Goal: Check status

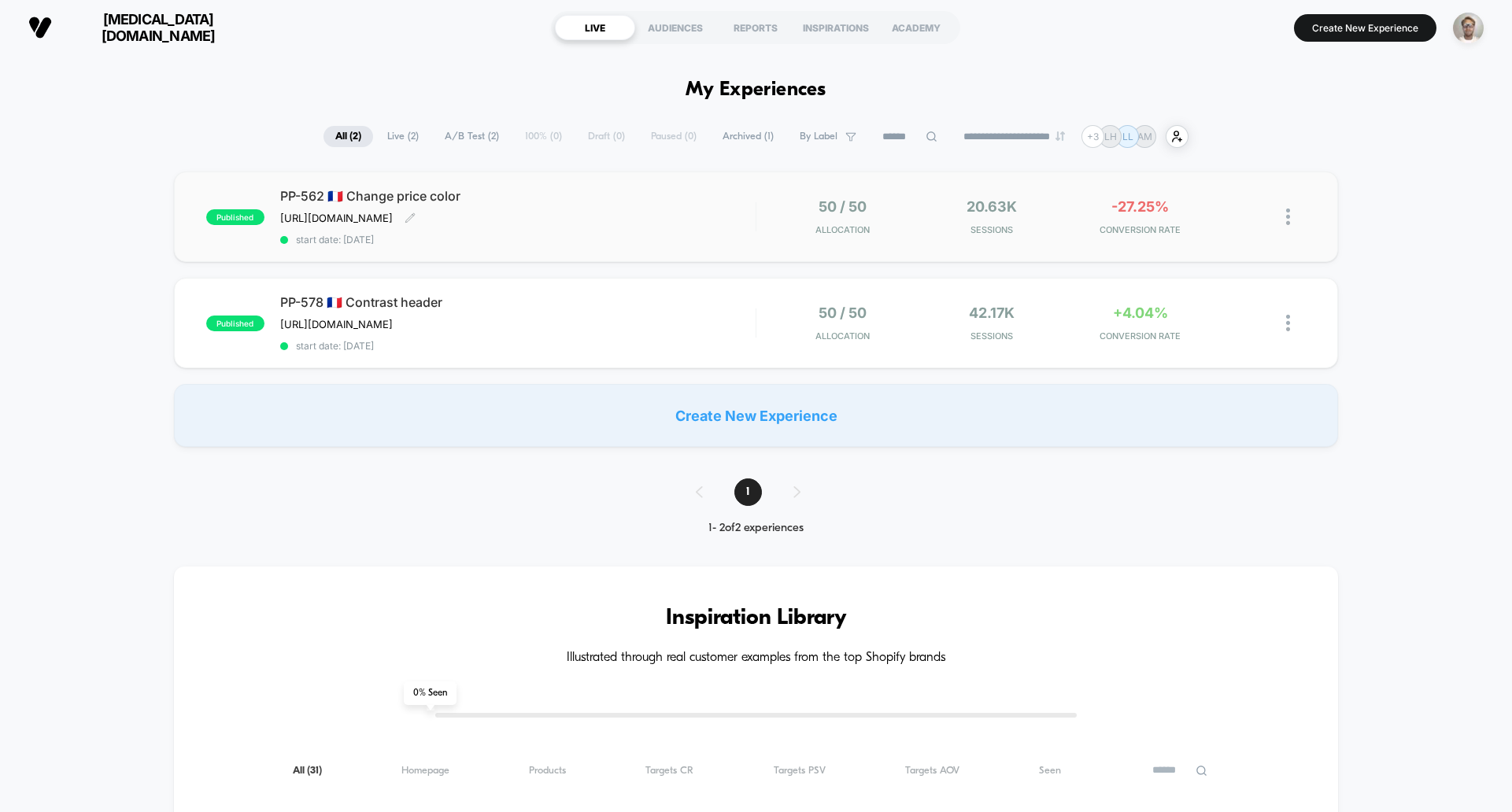
click at [713, 245] on span "start date: [DATE]" at bounding box center [517, 239] width 475 height 12
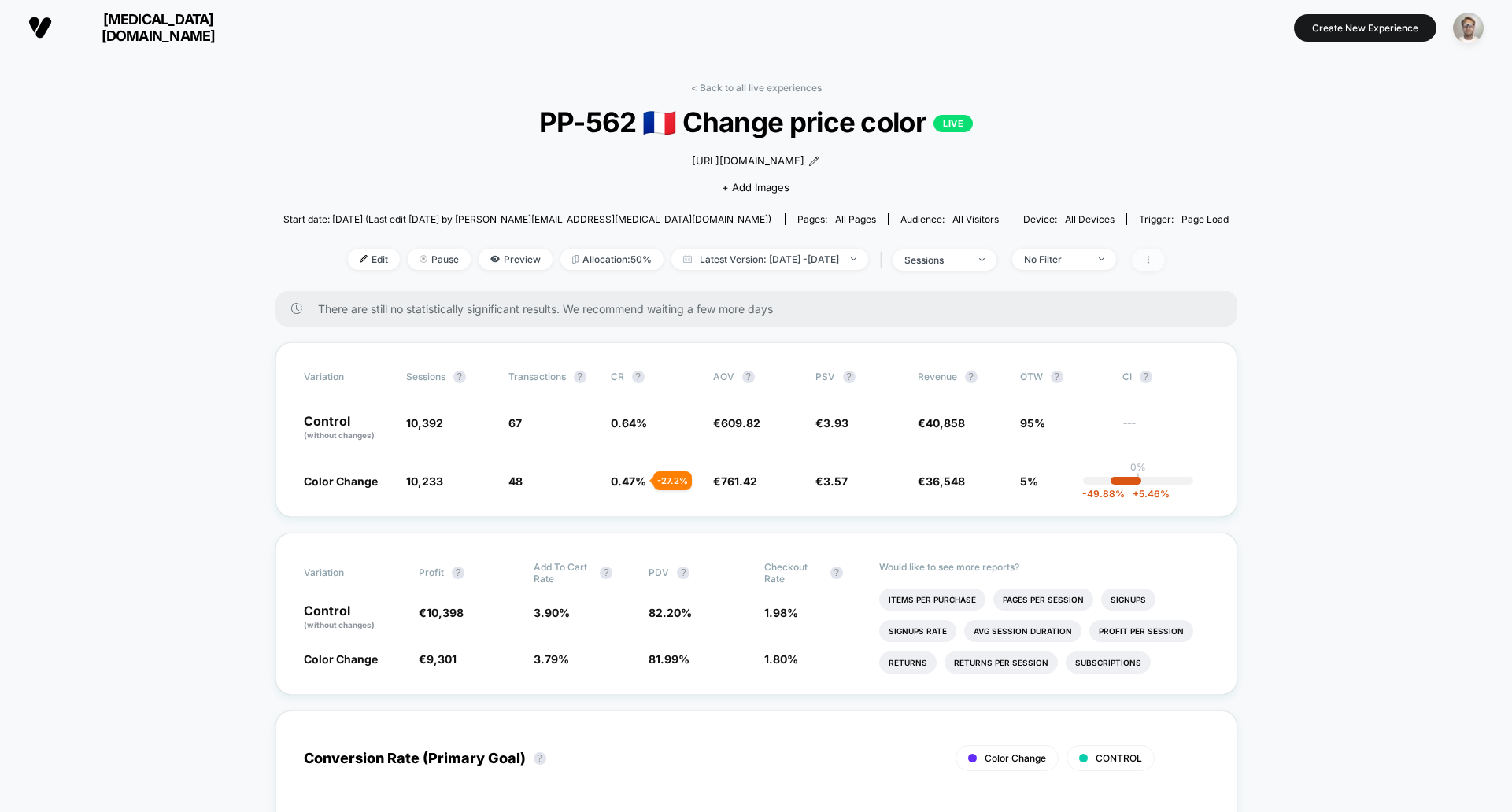
click at [1165, 271] on span at bounding box center [1149, 260] width 33 height 23
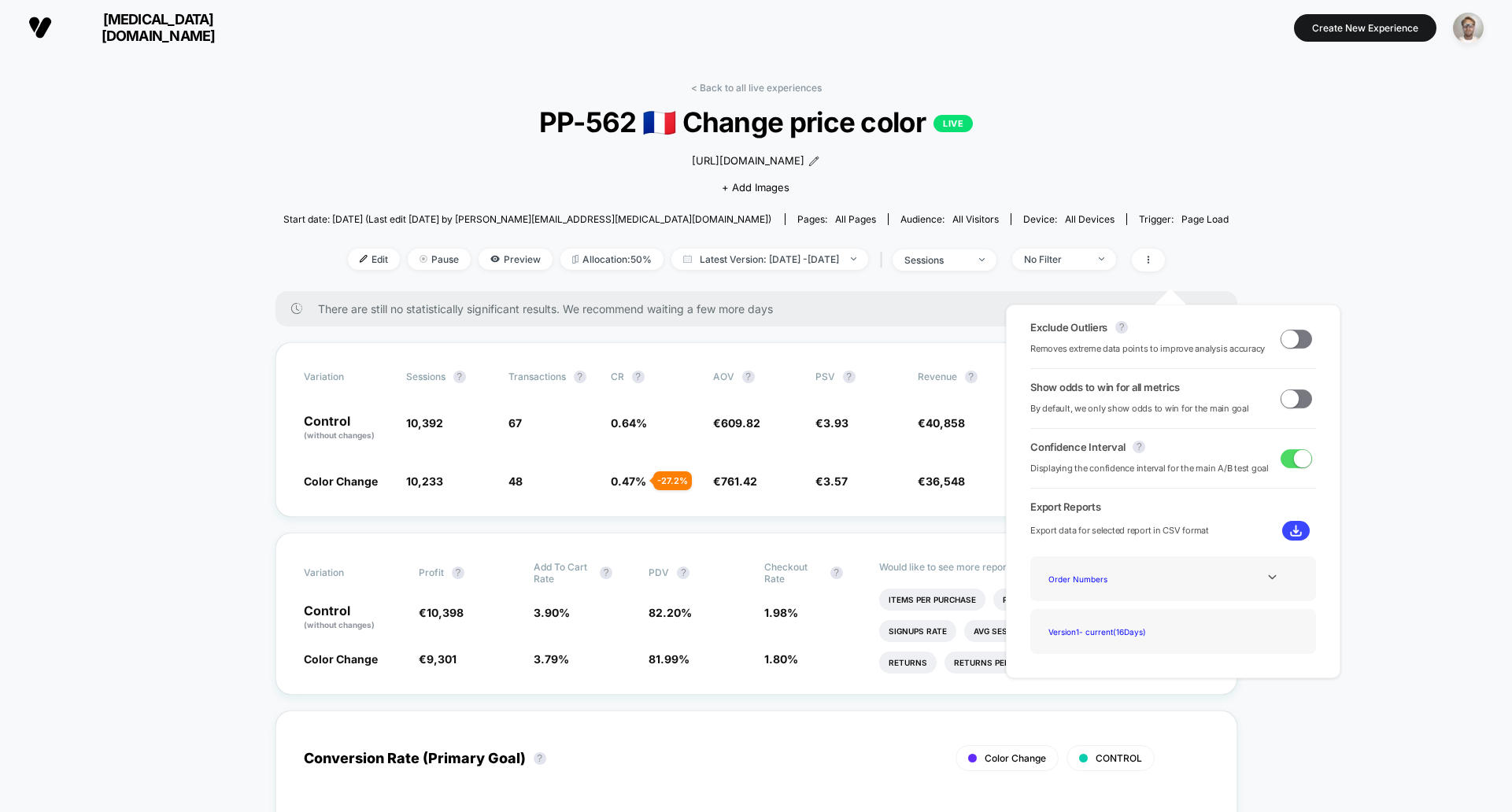
click at [1288, 336] on span at bounding box center [1290, 338] width 17 height 17
click at [1293, 405] on span at bounding box center [1297, 399] width 32 height 19
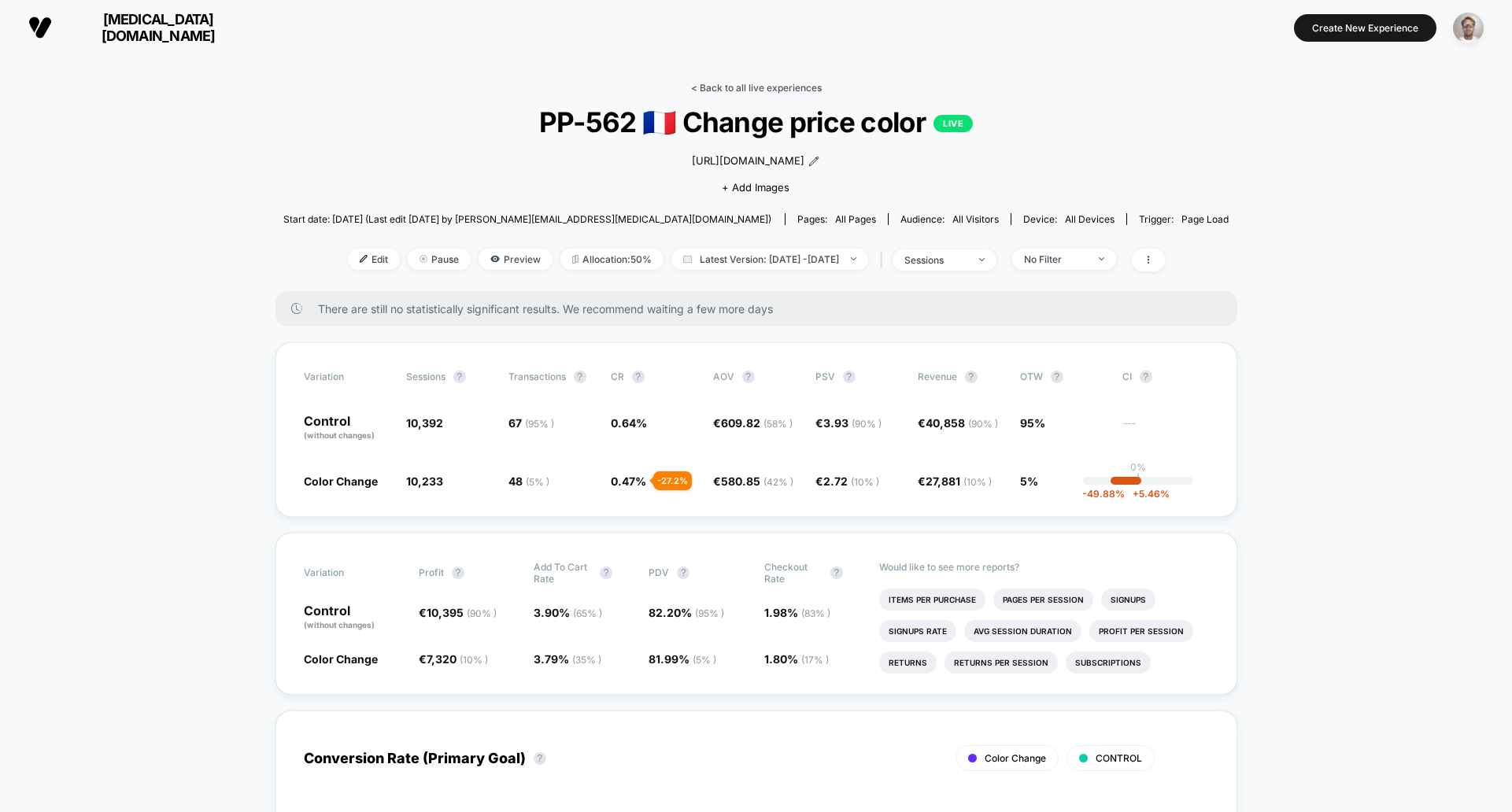
click at [725, 85] on link "< Back to all live experiences" at bounding box center [756, 88] width 130 height 12
